Goal: Find specific page/section: Find specific page/section

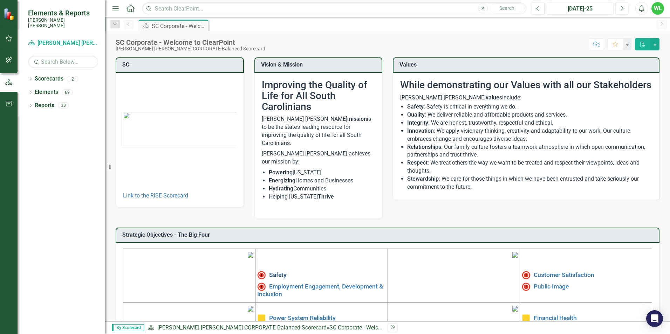
click at [279, 272] on link "Safety" at bounding box center [278, 275] width 18 height 7
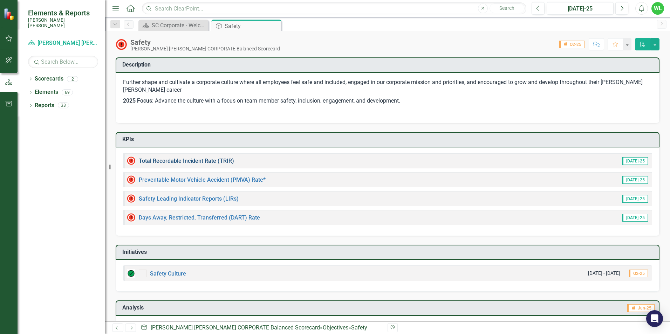
click at [198, 162] on link "Total Recordable Incident Rate (TRIR)" at bounding box center [186, 161] width 95 height 7
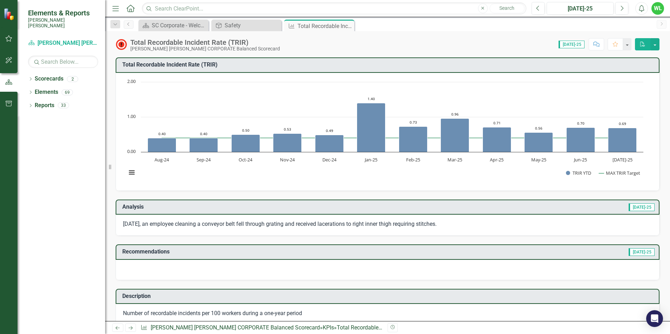
click at [0, 0] on icon "Close" at bounding box center [0, 0] width 0 height 0
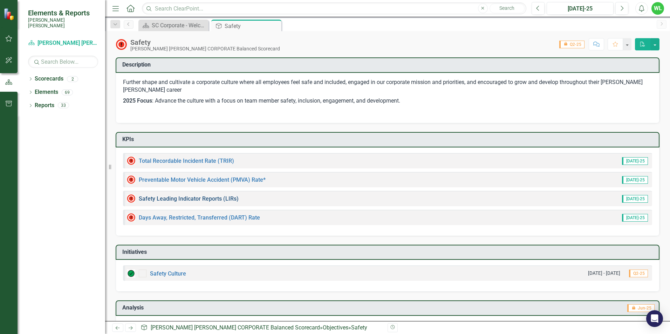
click at [206, 200] on link "Safety Leading Indicator Reports (LIRs)" at bounding box center [189, 199] width 100 height 7
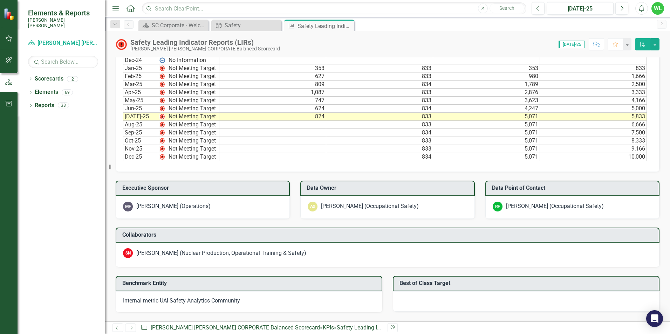
scroll to position [526, 0]
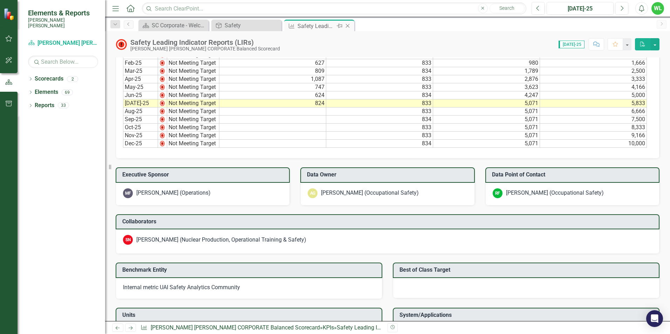
click at [348, 27] on icon "Close" at bounding box center [347, 26] width 7 height 6
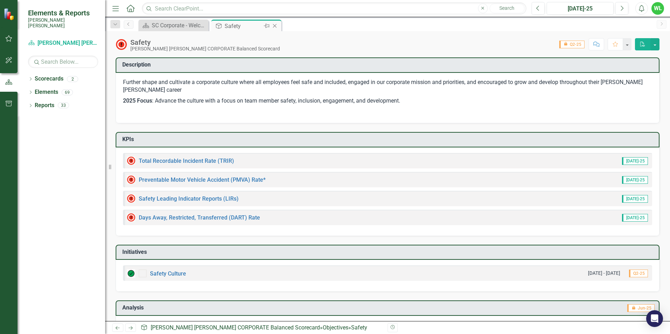
click at [274, 27] on icon at bounding box center [275, 26] width 4 height 4
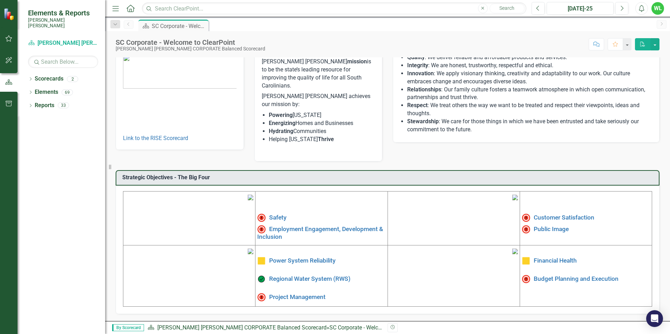
scroll to position [106, 0]
click at [534, 276] on link "Budget Planning and Execution" at bounding box center [576, 279] width 85 height 7
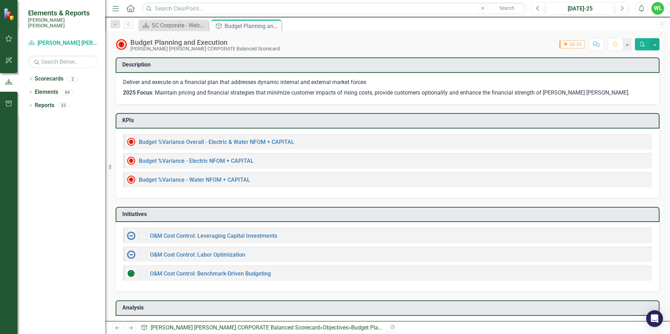
checkbox input "true"
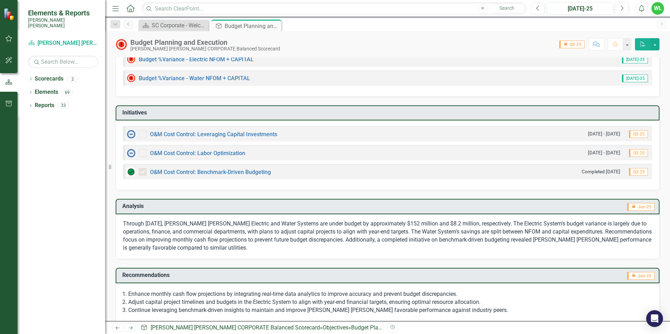
scroll to position [111, 0]
